Goal: Task Accomplishment & Management: Manage account settings

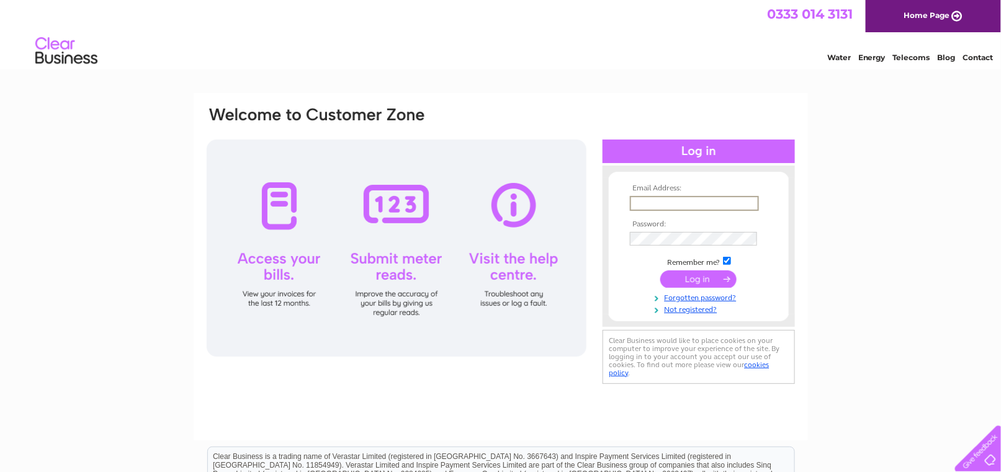
click at [669, 201] on input "text" at bounding box center [694, 203] width 129 height 15
type input "ianarmstrongltd@supanet.com"
click at [660, 271] on input "submit" at bounding box center [698, 279] width 76 height 17
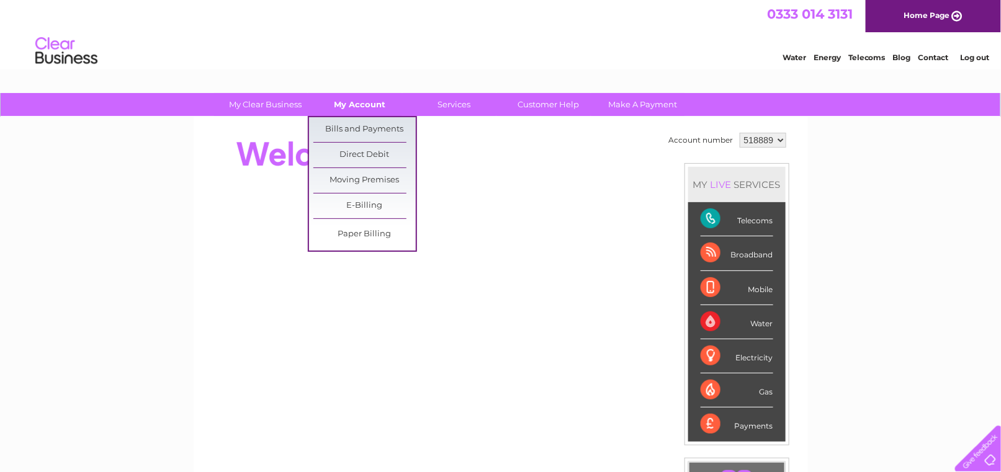
click at [370, 97] on link "My Account" at bounding box center [359, 104] width 102 height 23
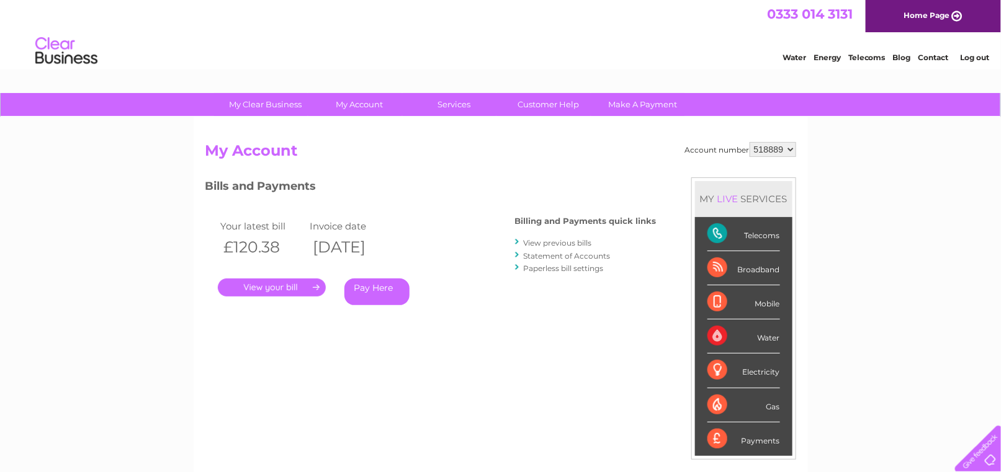
click at [266, 290] on link "." at bounding box center [272, 288] width 108 height 18
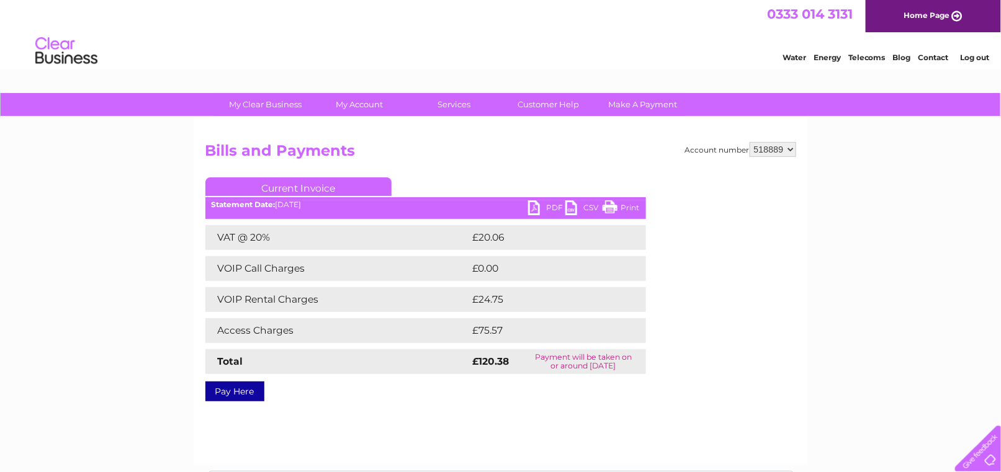
click at [536, 207] on link "PDF" at bounding box center [546, 209] width 37 height 18
